Goal: Information Seeking & Learning: Check status

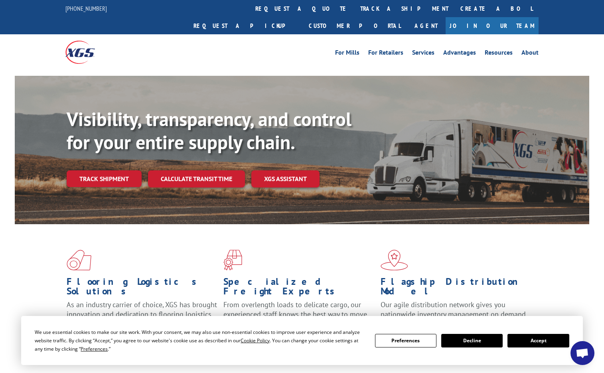
drag, startPoint x: 94, startPoint y: 163, endPoint x: 122, endPoint y: 168, distance: 28.0
click at [95, 170] on link "Track shipment" at bounding box center [104, 178] width 75 height 17
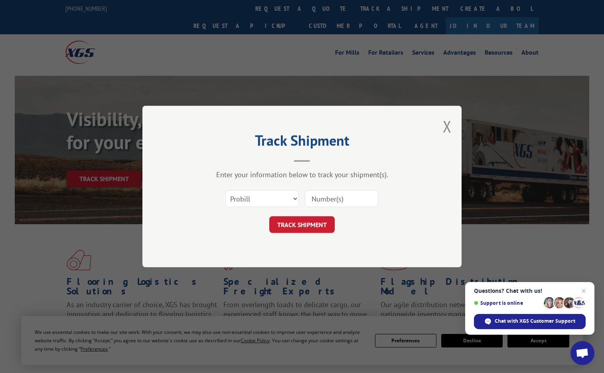
click at [314, 198] on input at bounding box center [341, 198] width 73 height 17
paste input "3342327"
type input "3342327"
click at [300, 223] on button "TRACK SHIPMENT" at bounding box center [301, 224] width 65 height 17
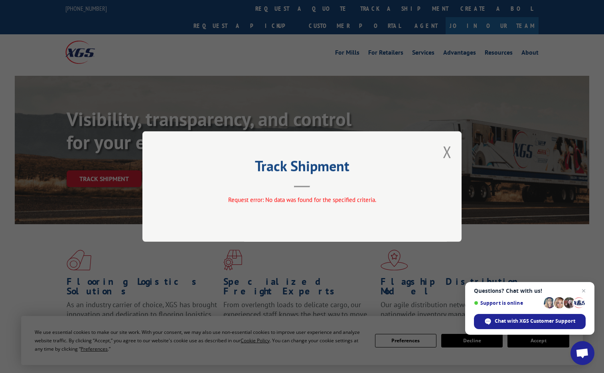
click at [446, 153] on button "Close modal" at bounding box center [447, 151] width 9 height 21
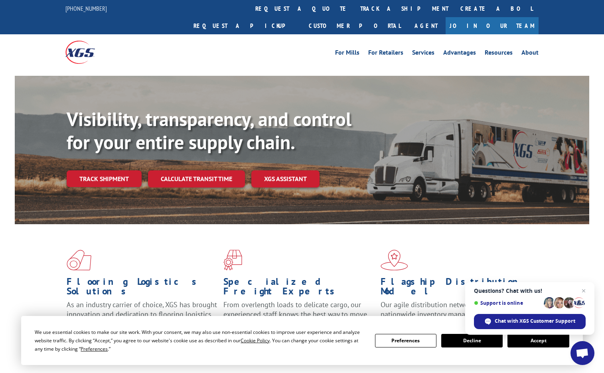
drag, startPoint x: 95, startPoint y: 157, endPoint x: 101, endPoint y: 159, distance: 5.8
click at [95, 170] on link "Track shipment" at bounding box center [104, 178] width 75 height 17
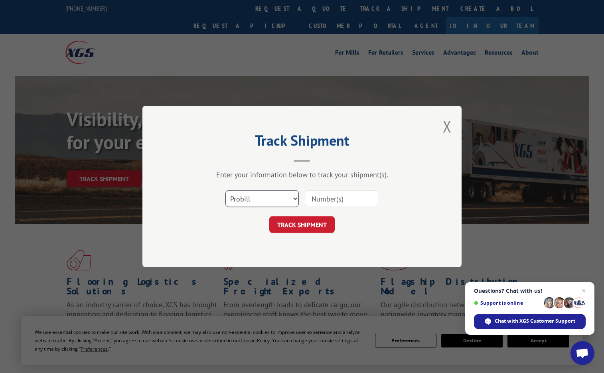
select select "bol"
paste input "3342327"
type input "3342327"
click at [316, 225] on button "TRACK SHIPMENT" at bounding box center [301, 224] width 65 height 17
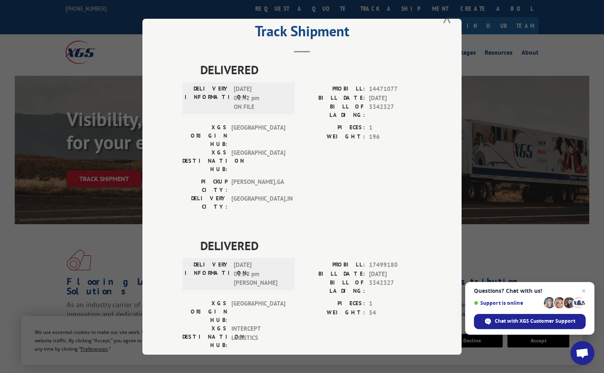
scroll to position [22, 0]
